Goal: Ask a question

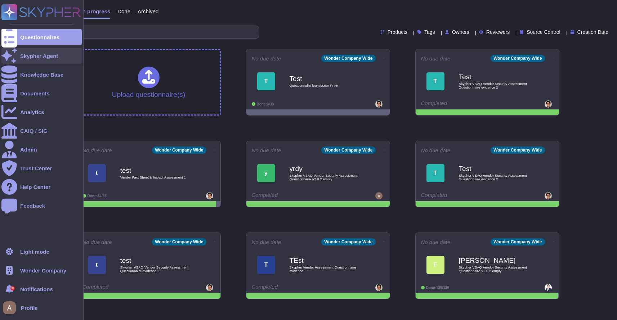
click at [13, 54] on div at bounding box center [9, 56] width 16 height 16
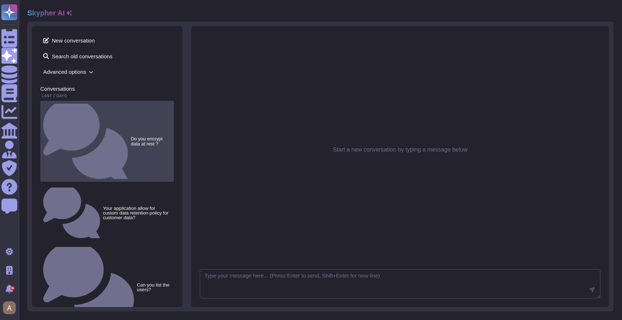
click at [136, 104] on div "Do you encrypt data at rest ?" at bounding box center [107, 141] width 134 height 81
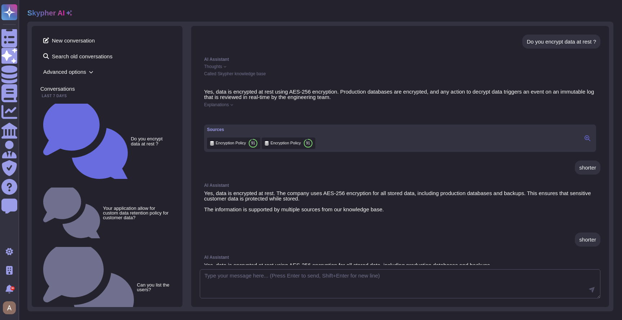
click at [233, 103] on div "Explanations" at bounding box center [400, 105] width 392 height 4
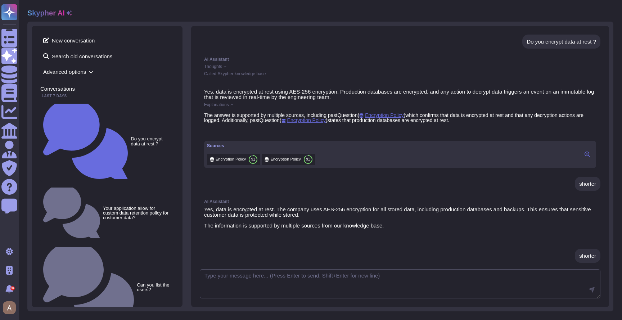
click at [291, 162] on span "Encryption Policy" at bounding box center [285, 159] width 30 height 5
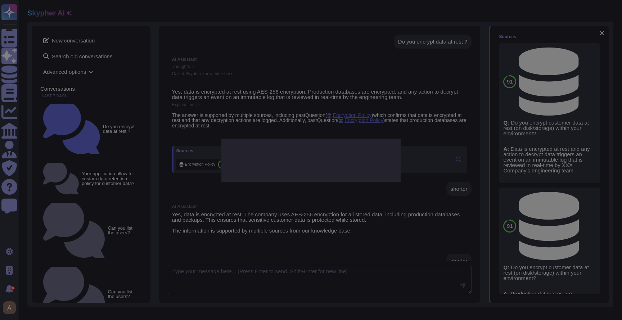
type textarea "Do you encrypt customer data at rest (on disk/storage) within your environment?"
type textarea "Production databases are encrypted at rest."
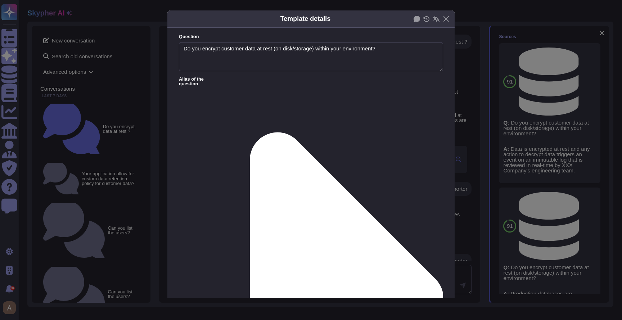
type textarea "Do you encrypt customer data at rest (on disk/storage) within your environment?"
type textarea "Production databases are encrypted at rest."
click at [513, 105] on div "Template details Question Do you encrypt customer data at rest (on disk/storage…" at bounding box center [311, 160] width 622 height 320
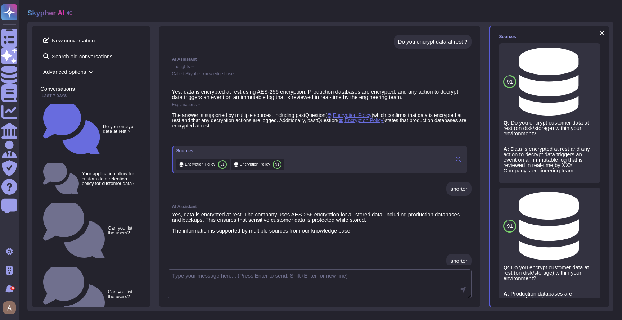
click at [200, 106] on icon at bounding box center [199, 104] width 3 height 3
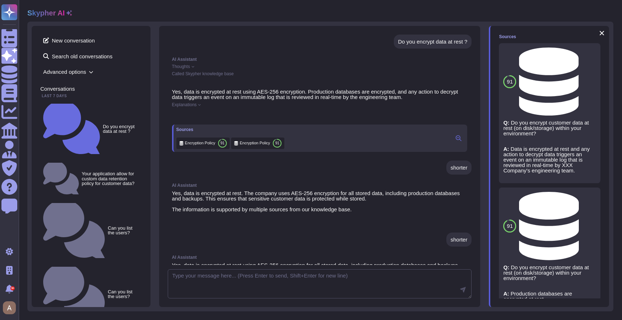
click at [200, 106] on icon at bounding box center [199, 104] width 3 height 3
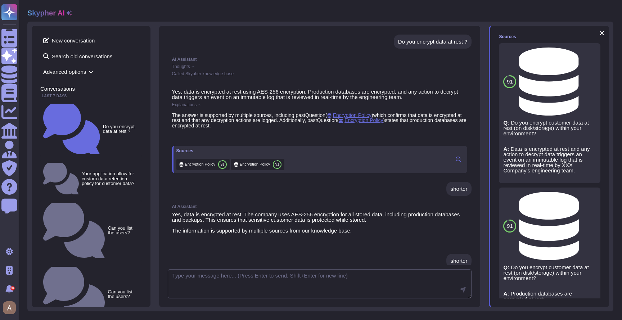
click at [200, 106] on icon at bounding box center [199, 104] width 3 height 3
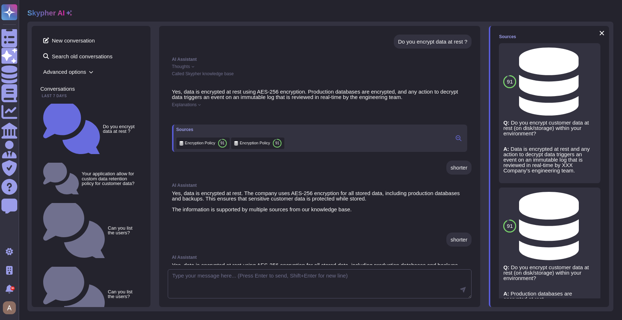
click at [200, 106] on icon at bounding box center [199, 104] width 3 height 3
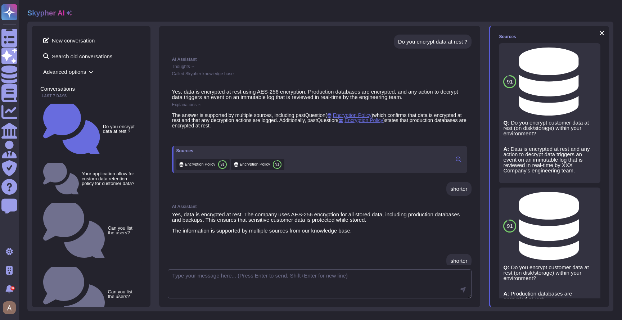
click at [200, 106] on icon at bounding box center [199, 104] width 3 height 3
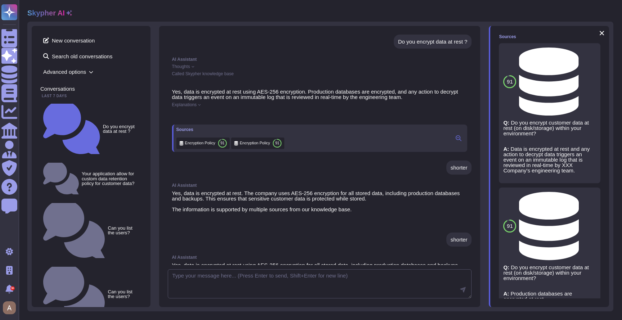
click at [406, 42] on div "Do you encrypt data at rest ?" at bounding box center [433, 41] width 70 height 5
copy div "Do you encrypt data at rest ?"
click at [399, 42] on div "Do you encrypt data at rest ?" at bounding box center [433, 41] width 70 height 5
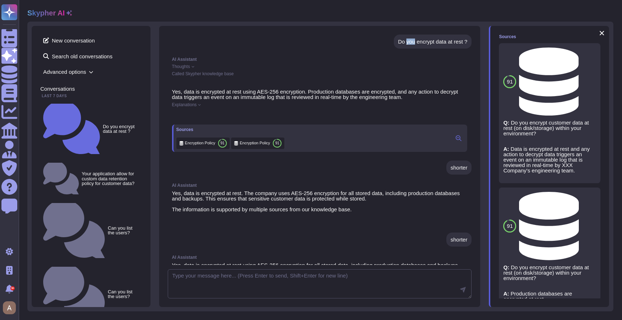
click at [399, 42] on div "Do you encrypt data at rest ?" at bounding box center [433, 41] width 70 height 5
click at [456, 170] on div "shorter" at bounding box center [459, 167] width 17 height 5
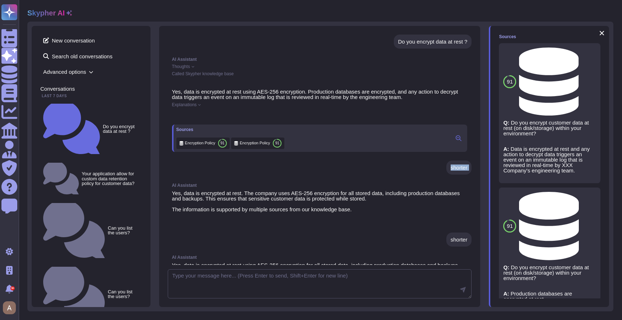
copy div "shorter"
click at [185, 104] on span "Explanations" at bounding box center [184, 105] width 25 height 4
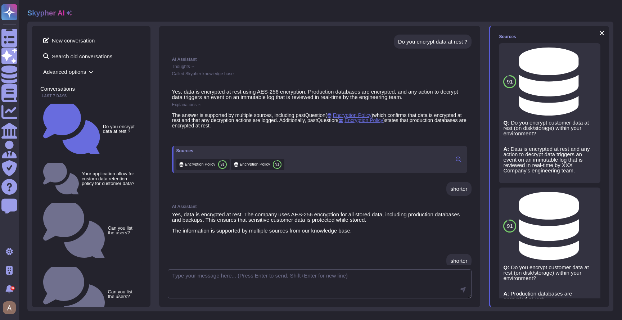
click at [67, 12] on icon at bounding box center [69, 13] width 6 height 6
click at [67, 11] on icon at bounding box center [69, 13] width 6 height 6
click at [69, 68] on span "Advanced options" at bounding box center [91, 71] width 102 height 11
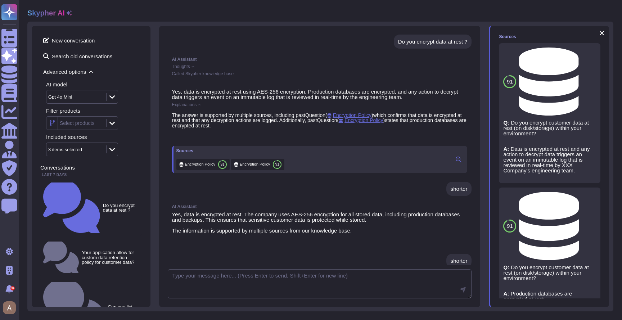
click at [68, 68] on span "Advanced options" at bounding box center [91, 71] width 102 height 11
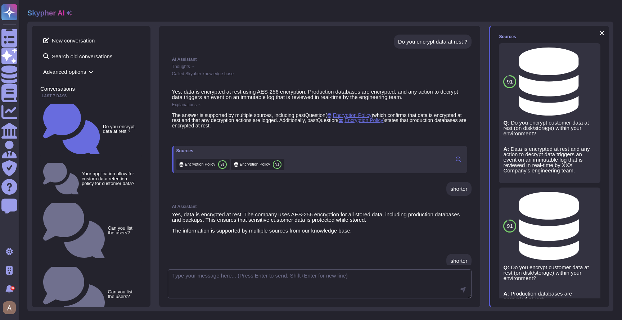
click at [434, 40] on div "Do you encrypt data at rest ?" at bounding box center [433, 41] width 70 height 5
click at [434, 39] on div "Do you encrypt data at rest ?" at bounding box center [433, 41] width 70 height 5
copy div "Do you encrypt data at rest ?"
click at [97, 45] on span "New conversation" at bounding box center [91, 41] width 102 height 12
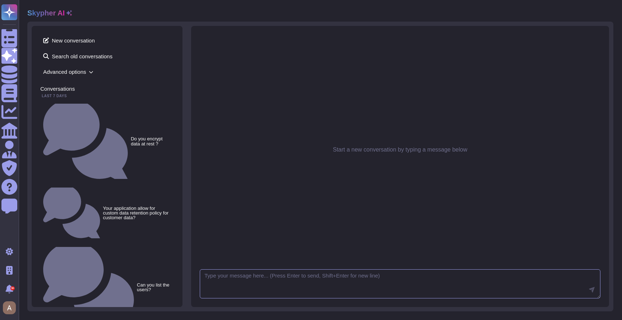
click at [297, 286] on textarea at bounding box center [400, 284] width 401 height 30
paste textarea "Do you encrypt data at rest ?"
type textarea "Do you encrypt data at rest ?"
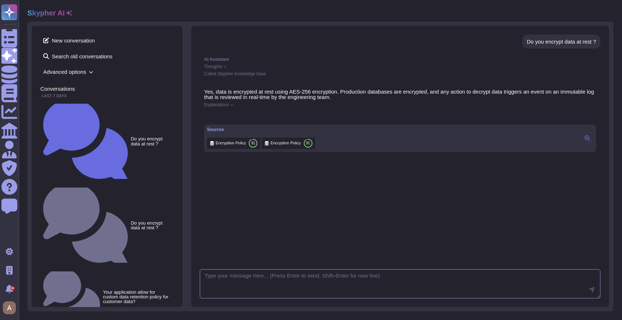
click at [304, 277] on textarea at bounding box center [400, 284] width 401 height 30
type textarea "shorter"
